Goal: Task Accomplishment & Management: Manage account settings

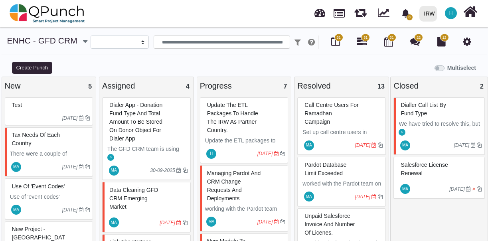
select select
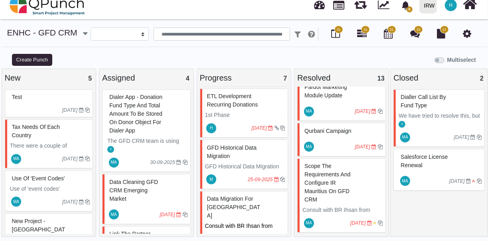
scroll to position [274, 0]
click at [241, 162] on p "GFD Historical Data Migration from all GFD websites to Salesforce CRM." at bounding box center [245, 174] width 80 height 25
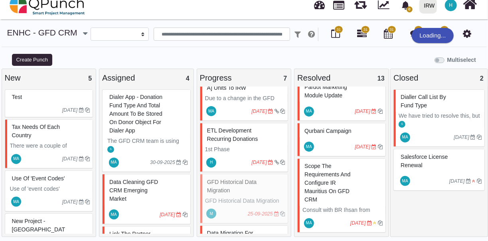
scroll to position [237, 0]
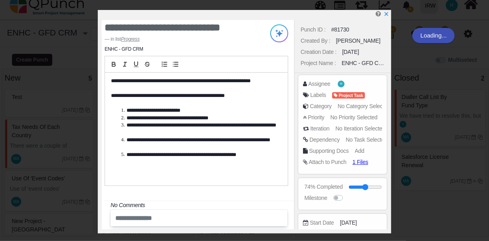
click at [244, 128] on li "**********" at bounding box center [198, 129] width 159 height 15
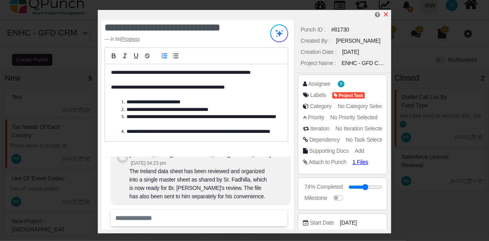
click at [387, 14] on icon "x" at bounding box center [386, 14] width 4 height 4
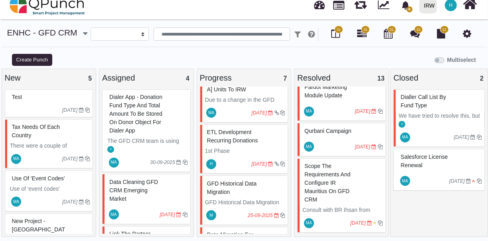
click at [249, 147] on p "1st Phase" at bounding box center [245, 151] width 80 height 8
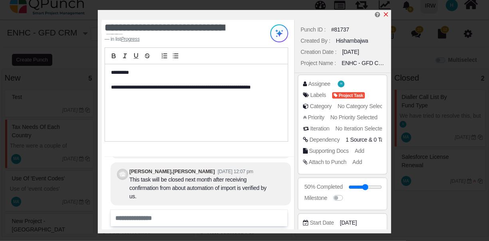
click at [385, 15] on icon "x" at bounding box center [386, 14] width 6 height 6
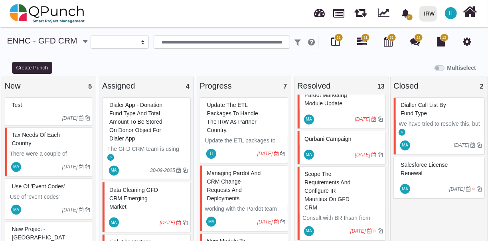
click at [247, 121] on span "update the ETL packages to handle the IRW as partner country." at bounding box center [232, 118] width 51 height 32
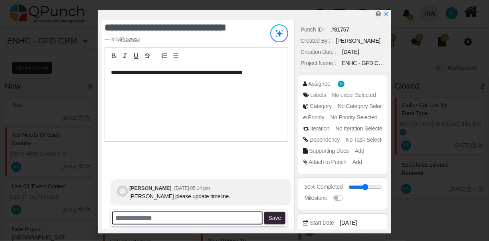
click at [243, 216] on input "text" at bounding box center [187, 217] width 150 height 13
drag, startPoint x: 162, startPoint y: 218, endPoint x: 168, endPoint y: 217, distance: 6.0
click at [180, 220] on input "**********" at bounding box center [187, 217] width 150 height 13
type input "*"
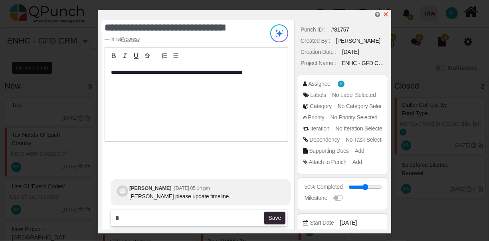
click at [386, 14] on icon "x" at bounding box center [386, 14] width 6 height 6
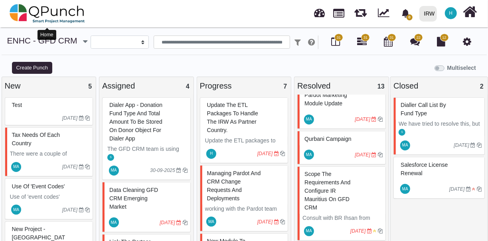
click at [18, 13] on img at bounding box center [47, 14] width 75 height 24
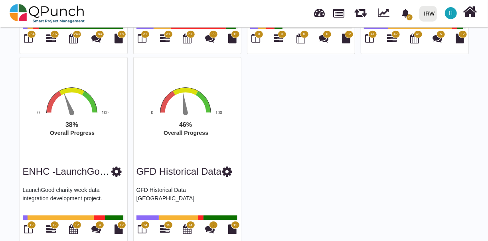
scroll to position [233, 0]
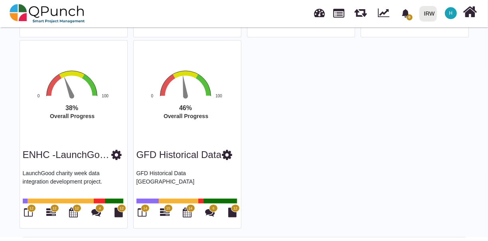
click at [31, 211] on span "12" at bounding box center [31, 208] width 9 height 8
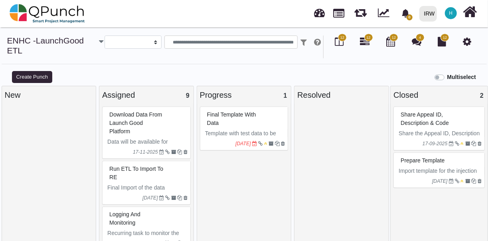
select select
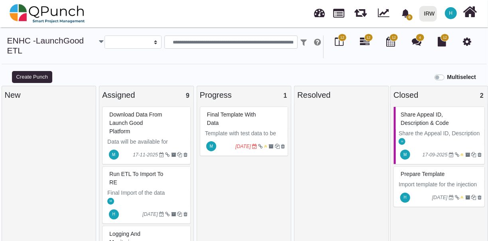
click at [245, 114] on span "Final Template with Data" at bounding box center [231, 118] width 49 height 15
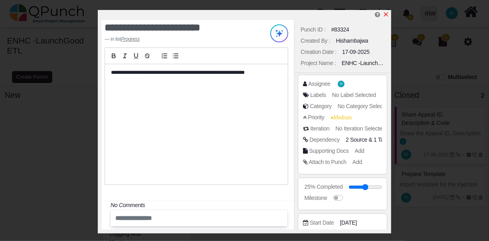
click at [385, 15] on icon "x" at bounding box center [386, 14] width 4 height 4
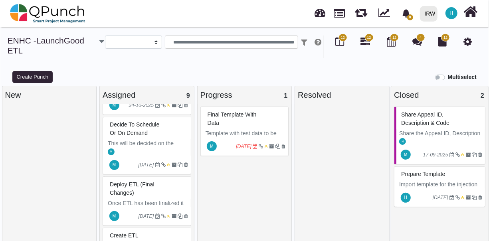
scroll to position [352, 0]
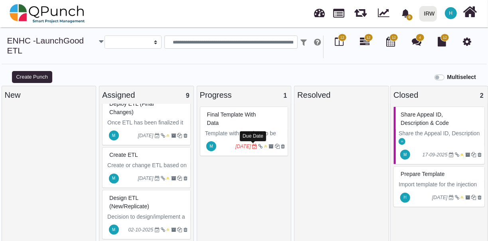
click at [253, 145] on icon at bounding box center [254, 146] width 5 height 5
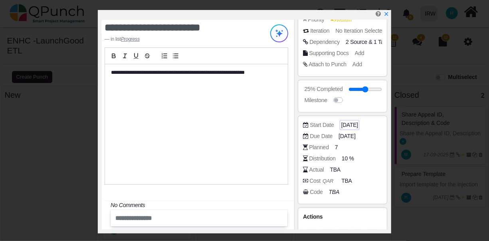
scroll to position [98, 0]
click at [350, 136] on span "[DATE]" at bounding box center [347, 136] width 17 height 8
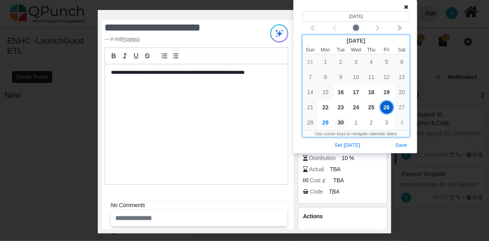
click at [343, 123] on span "30" at bounding box center [340, 122] width 13 height 13
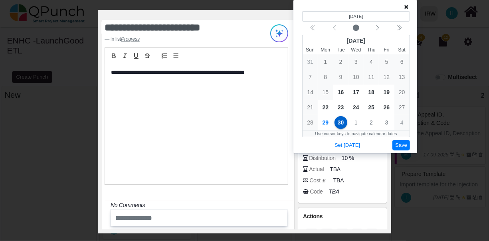
click at [402, 145] on button "Save" at bounding box center [401, 145] width 18 height 11
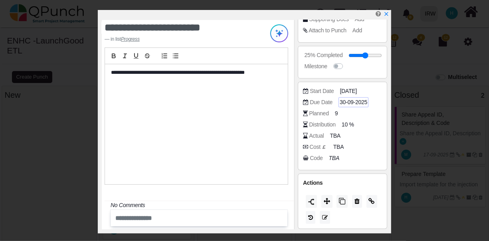
scroll to position [0, 0]
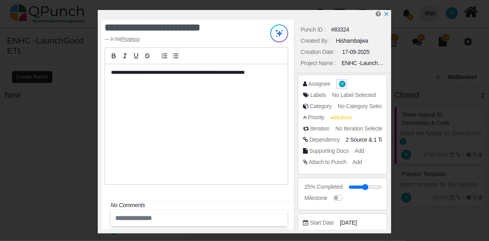
click at [341, 84] on span "M" at bounding box center [342, 84] width 2 height 3
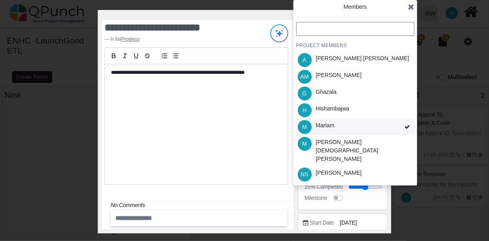
click at [369, 122] on div "M [PERSON_NAME]" at bounding box center [355, 126] width 118 height 17
click at [366, 127] on div "M [PERSON_NAME]" at bounding box center [355, 126] width 118 height 17
click at [411, 6] on icon at bounding box center [411, 7] width 6 height 8
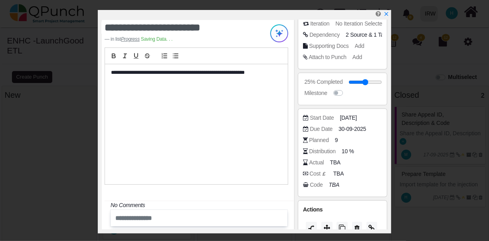
scroll to position [101, 0]
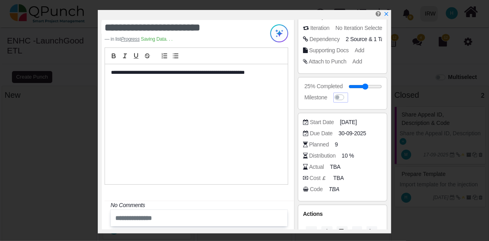
click at [347, 93] on label at bounding box center [347, 93] width 0 height 0
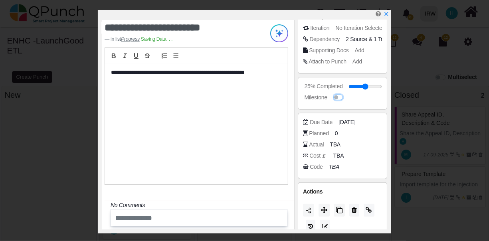
scroll to position [109, 0]
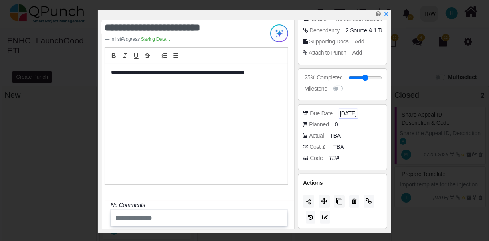
click at [351, 110] on span "[DATE]" at bounding box center [347, 113] width 17 height 8
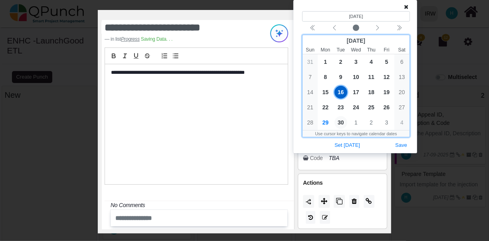
click at [341, 122] on span "30" at bounding box center [340, 122] width 13 height 13
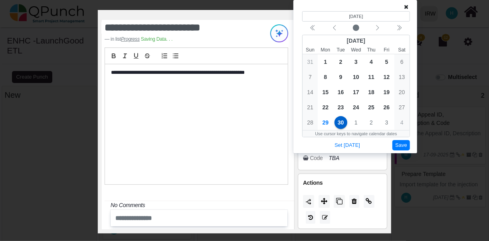
click at [402, 146] on button "Save" at bounding box center [401, 145] width 18 height 11
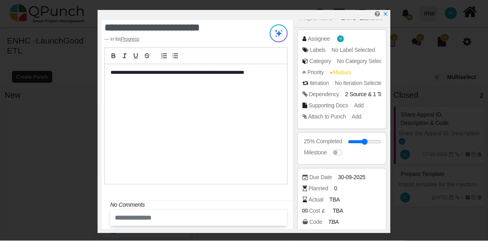
scroll to position [0, 0]
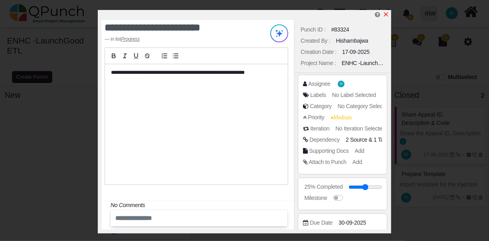
click at [386, 17] on icon "x" at bounding box center [386, 14] width 6 height 6
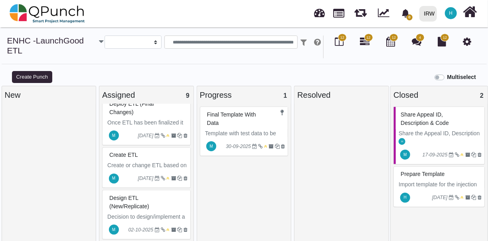
scroll to position [6, 0]
click at [33, 38] on link "ENHC -LaunchGood ETL" at bounding box center [45, 45] width 77 height 19
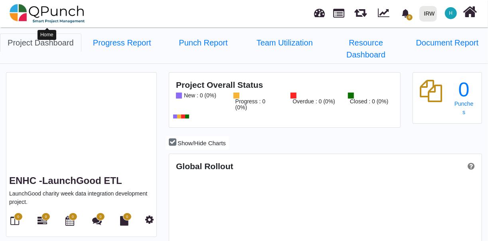
click at [22, 17] on img at bounding box center [47, 14] width 75 height 24
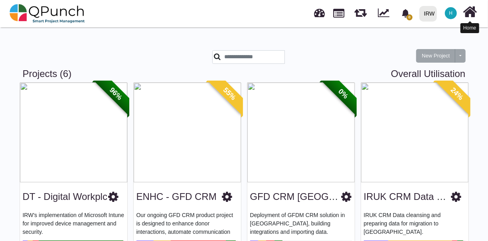
click at [471, 14] on icon at bounding box center [470, 11] width 14 height 15
